Goal: Task Accomplishment & Management: Use online tool/utility

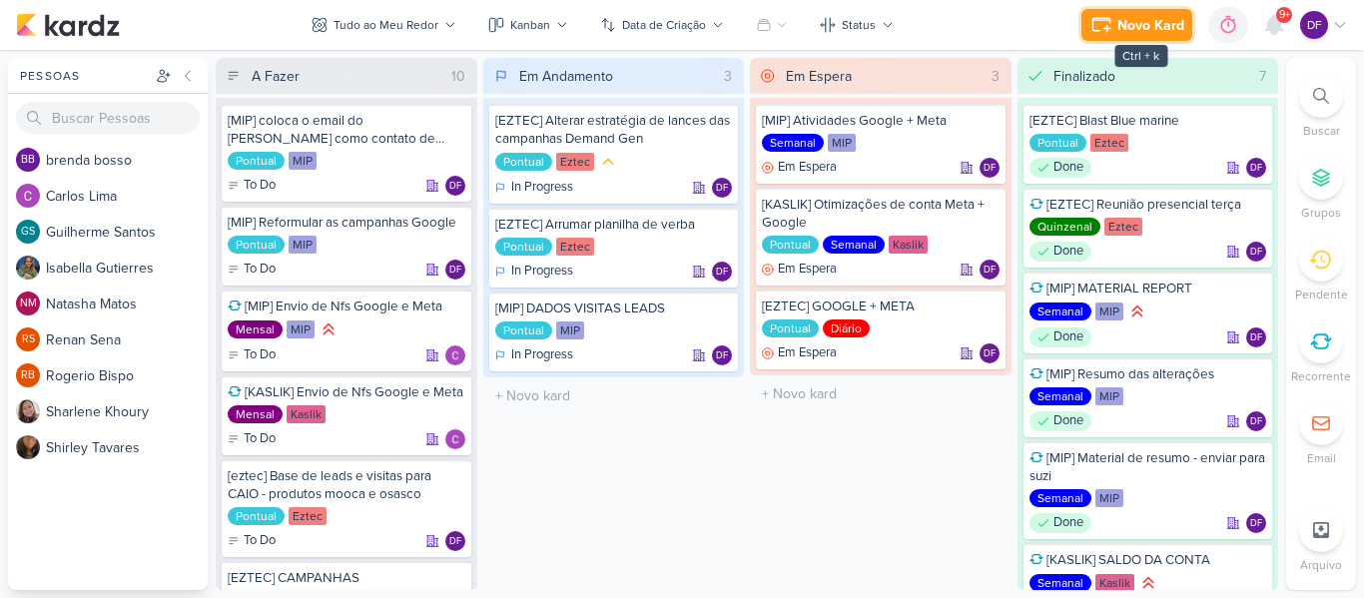
click at [1124, 18] on div "Novo Kard" at bounding box center [1150, 25] width 67 height 21
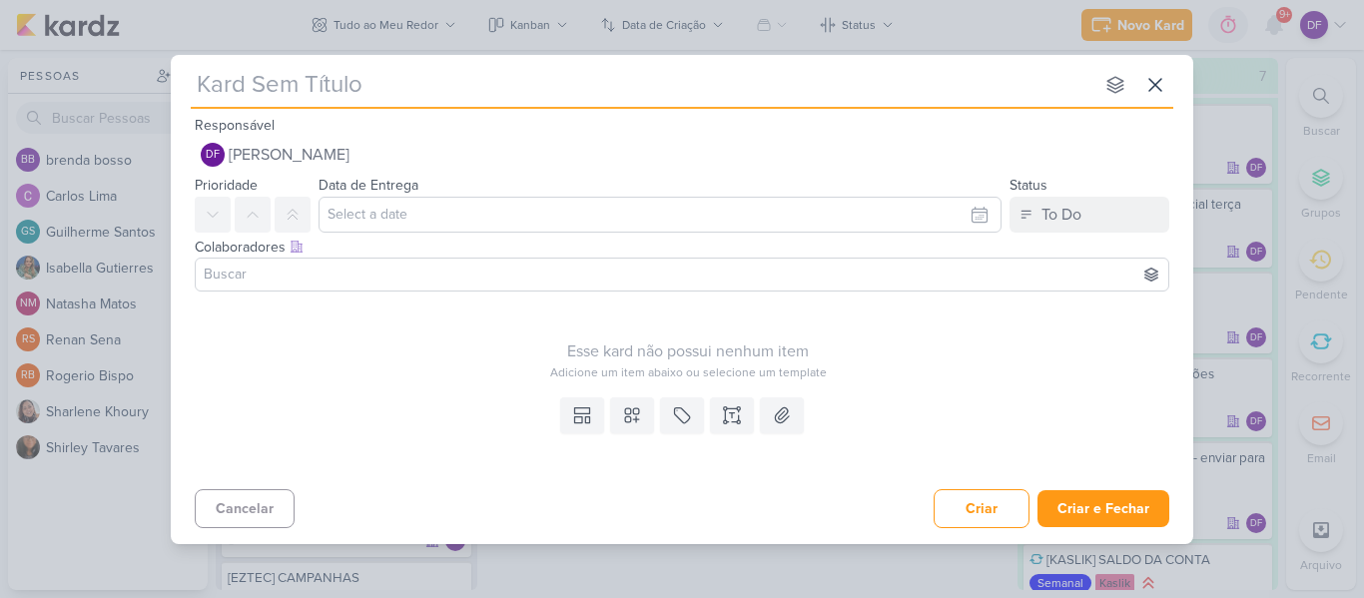
type input "["
type input "[KASLIK"
type input "[KASLI]"
type input "[KASLI"
type input "[KASLIK"
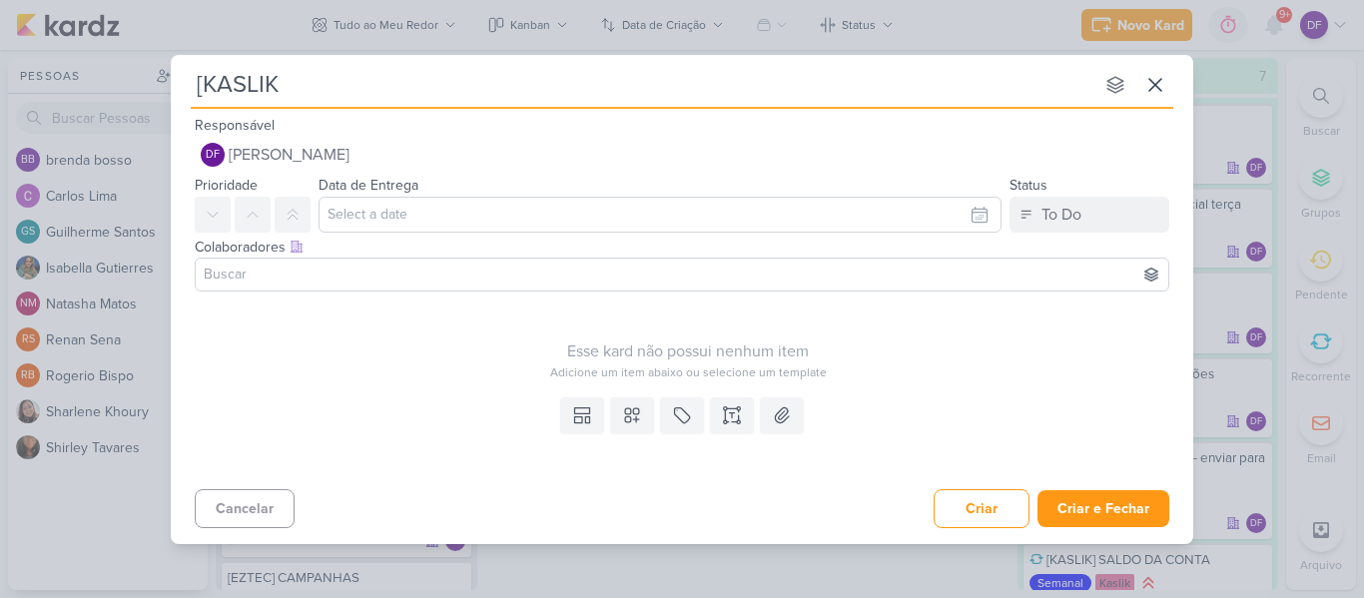
type input "[KASLI"
type input "[KASLIK"
type input "[KASLIK]"
type input "[KASLIK] REUNIÃO"
type input "[KASLIK] REUNIÃO ACOMPANHA"
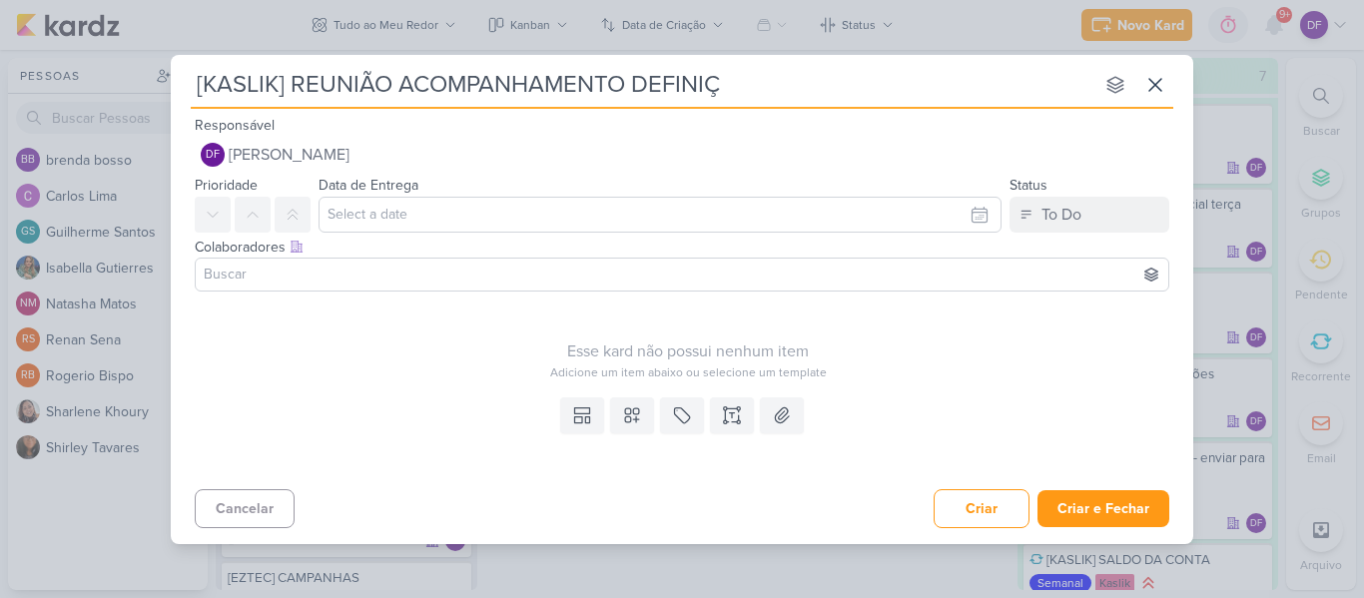
type input "[KASLIK] REUNIÃO ACOMPANHAMENTO DEFINIÇÃ"
type input "[KASLIK] REUNIÃO ACOMPANHAMENTO DEFINIÇÃO DE VERBA"
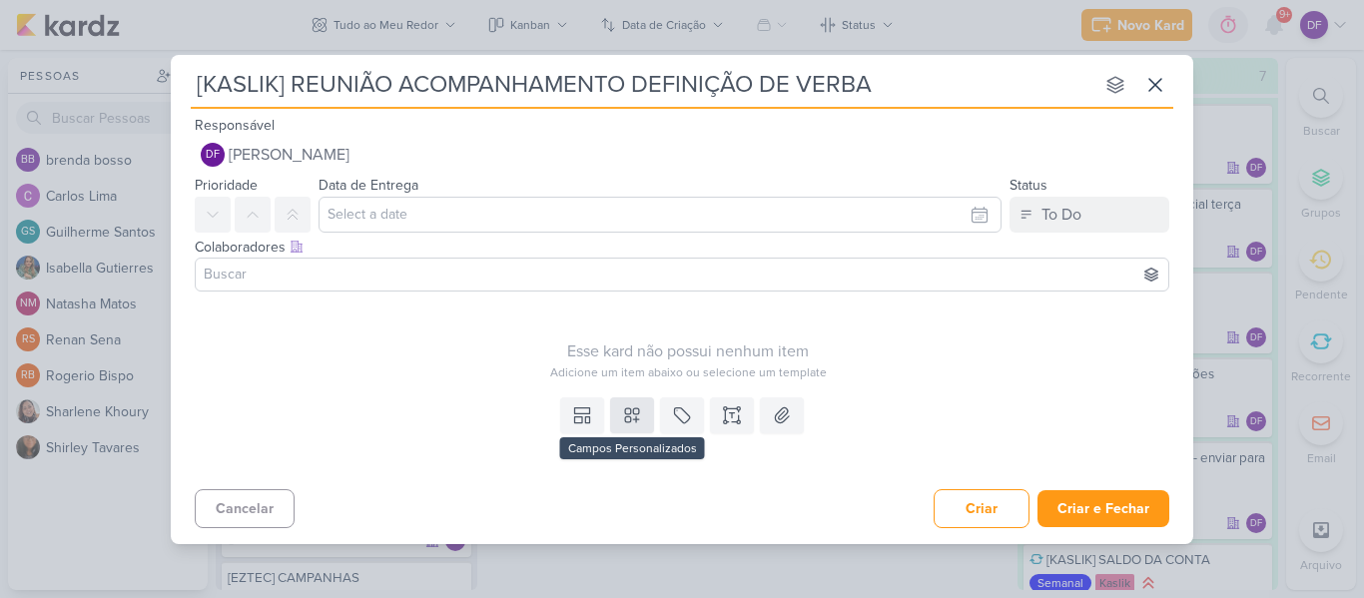
type input "[KASLIK] REUNIÃO ACOMPANHAMENTO DEFINIÇÃO DE VERBA"
click at [621, 419] on button at bounding box center [632, 415] width 44 height 36
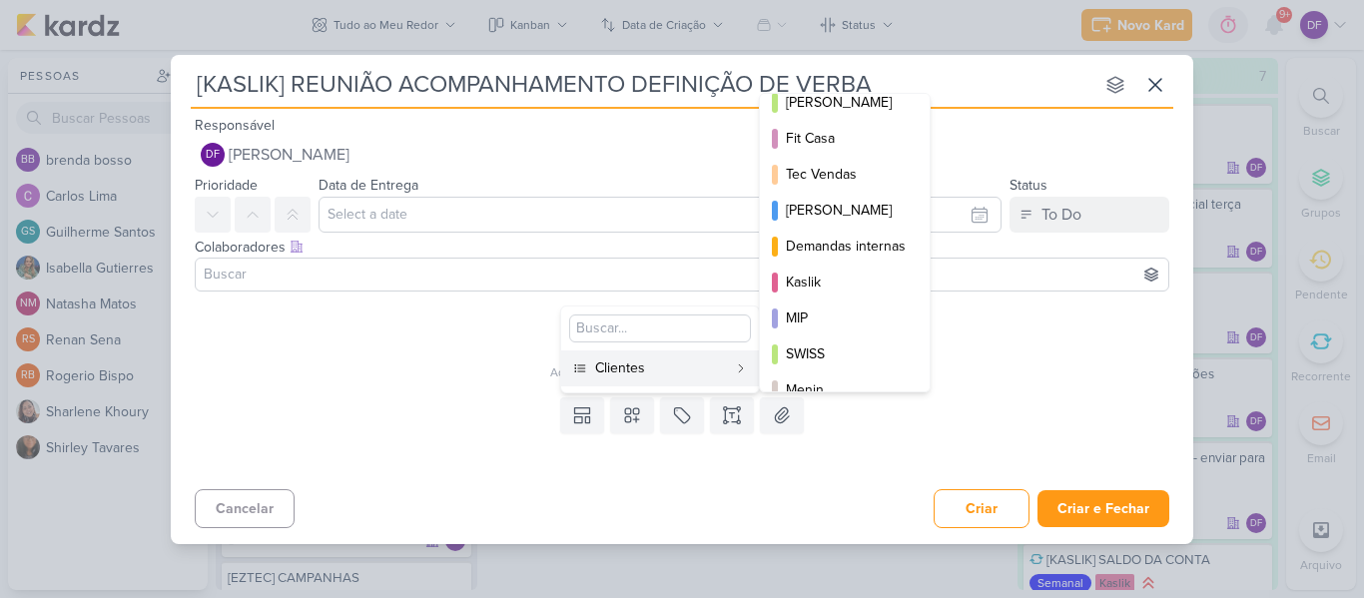
scroll to position [233, 0]
click at [842, 286] on div "Kaslik" at bounding box center [846, 280] width 120 height 21
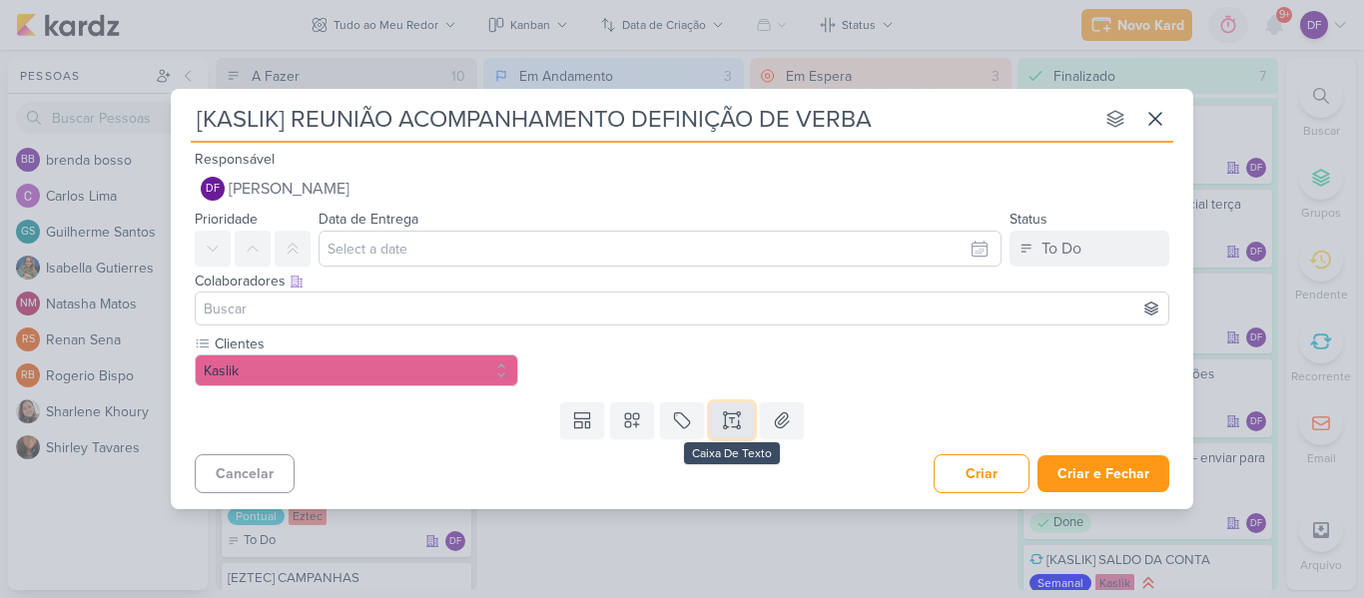
click at [745, 418] on button at bounding box center [732, 420] width 44 height 36
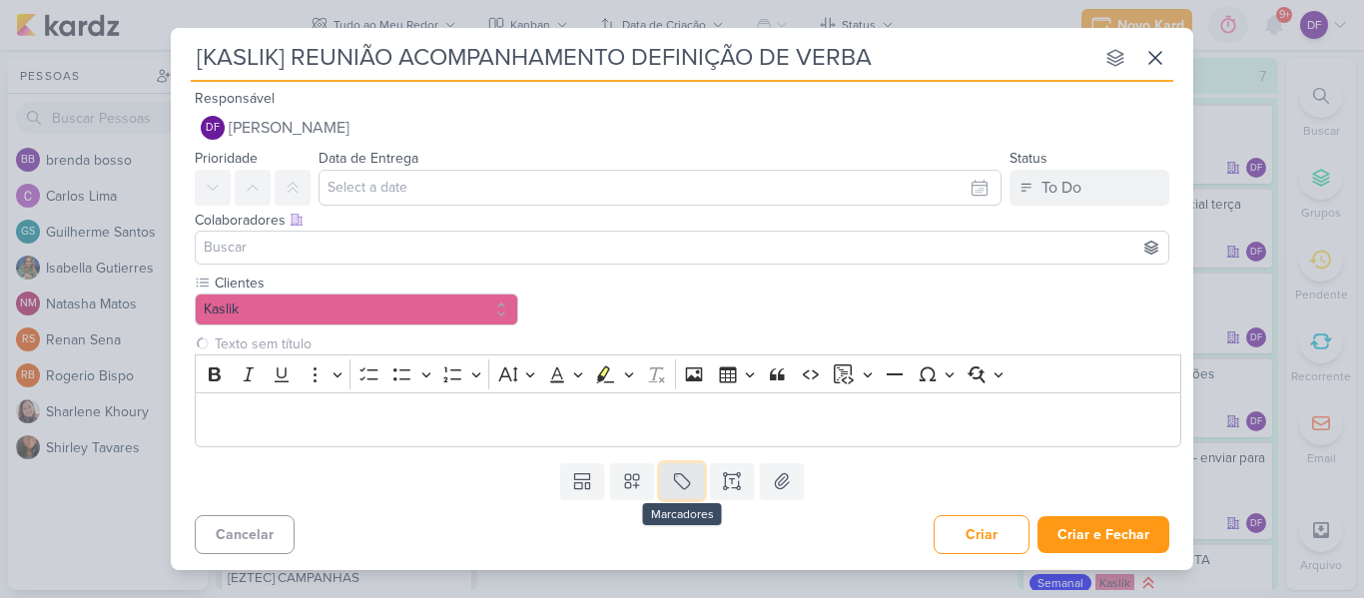
click at [695, 463] on button at bounding box center [682, 481] width 44 height 36
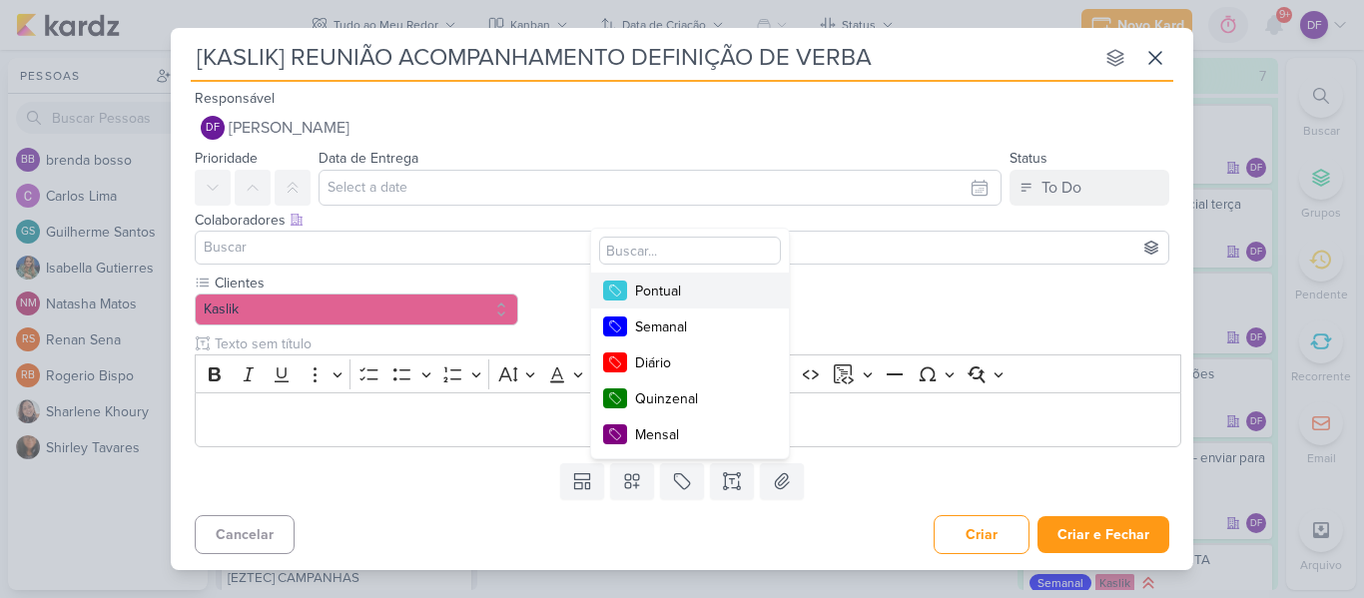
click at [700, 277] on button "Pontual" at bounding box center [690, 291] width 198 height 36
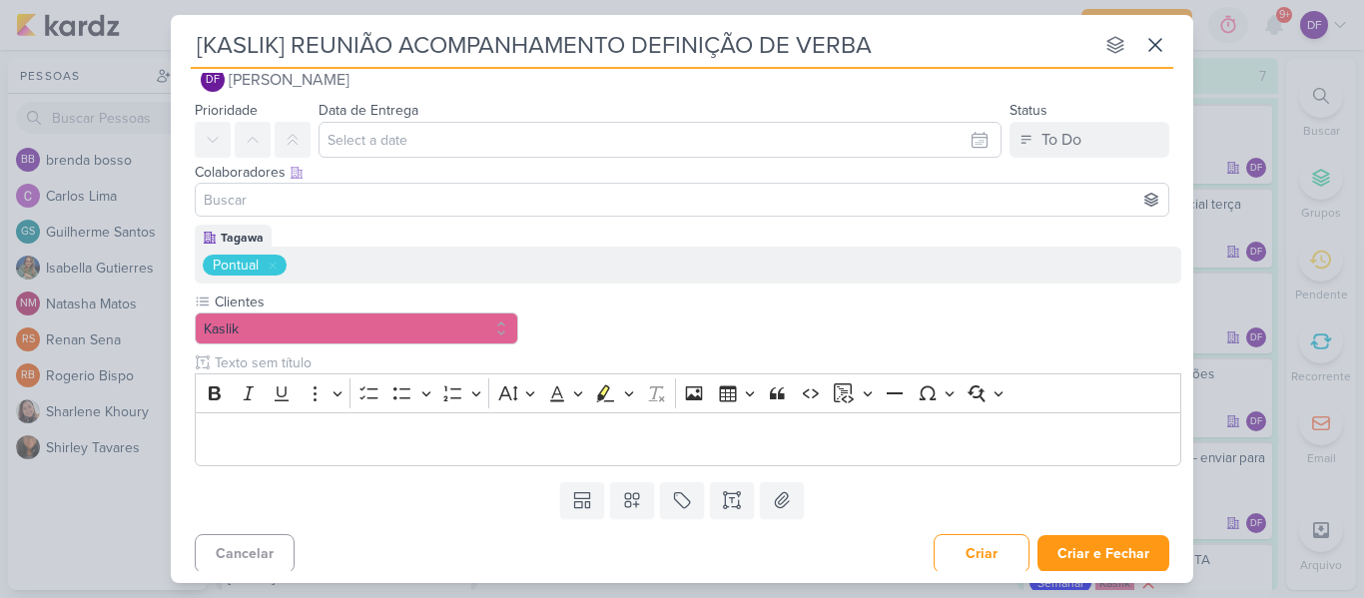
scroll to position [37, 0]
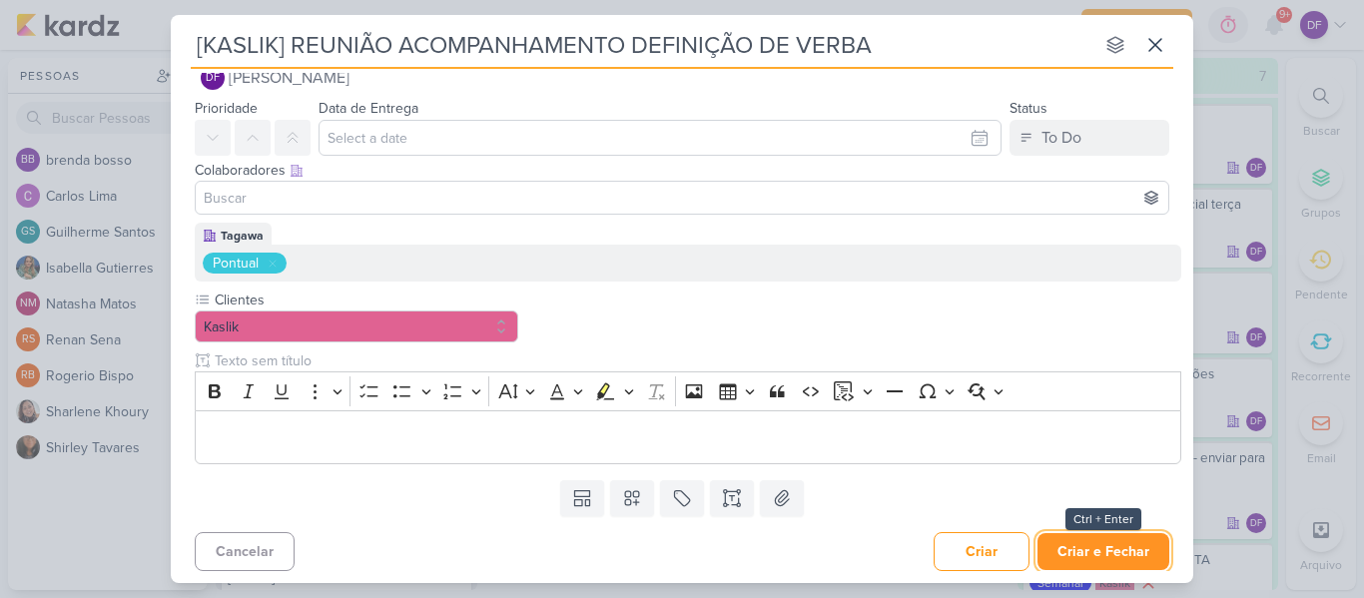
click at [1128, 552] on button "Criar e Fechar" at bounding box center [1103, 551] width 132 height 37
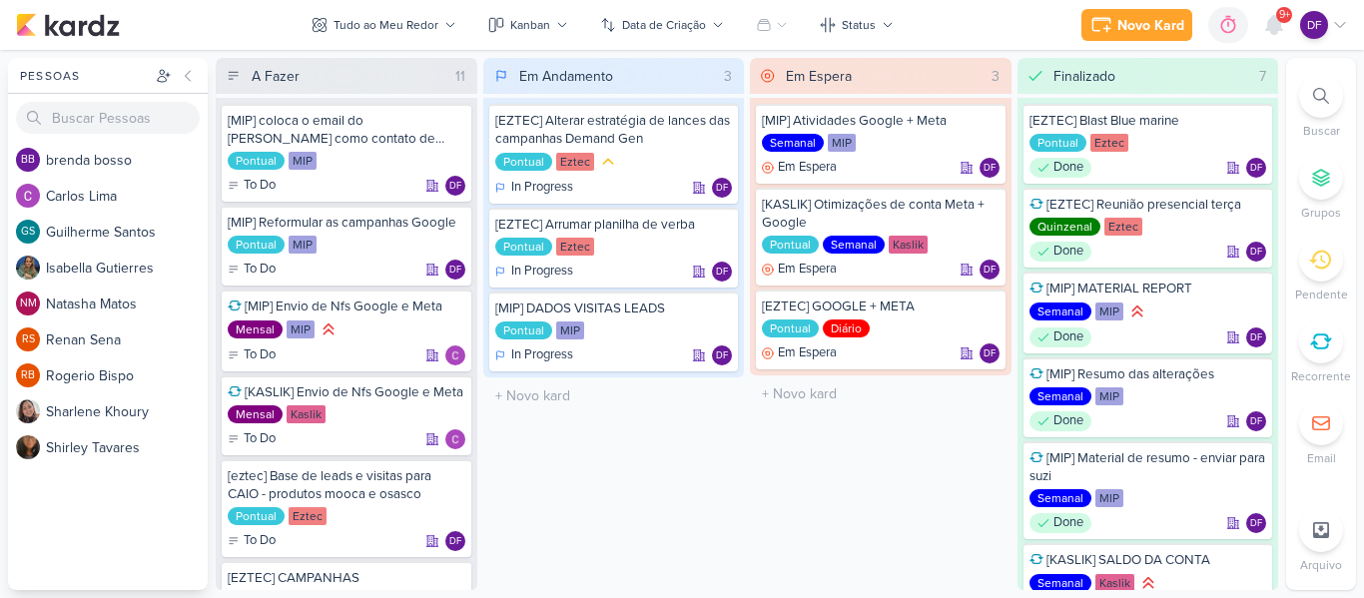
drag, startPoint x: 636, startPoint y: 492, endPoint x: 486, endPoint y: 552, distance: 161.3
click at [486, 552] on div "Em Andamento 3 [EZTEC] Alterar estratégia de lances das campanhas Demand Gen Po…" at bounding box center [614, 324] width 262 height 532
click at [438, 573] on div at bounding box center [451, 581] width 28 height 28
click at [447, 578] on icon at bounding box center [451, 581] width 10 height 10
